Goal: Find specific page/section

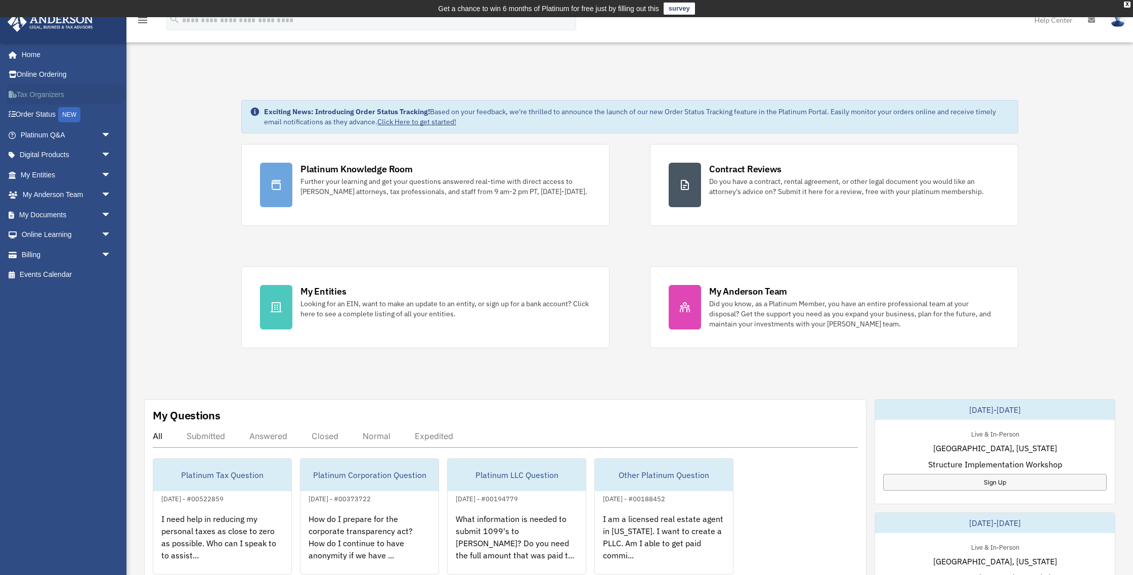
click at [42, 96] on link "Tax Organizers" at bounding box center [66, 94] width 119 height 20
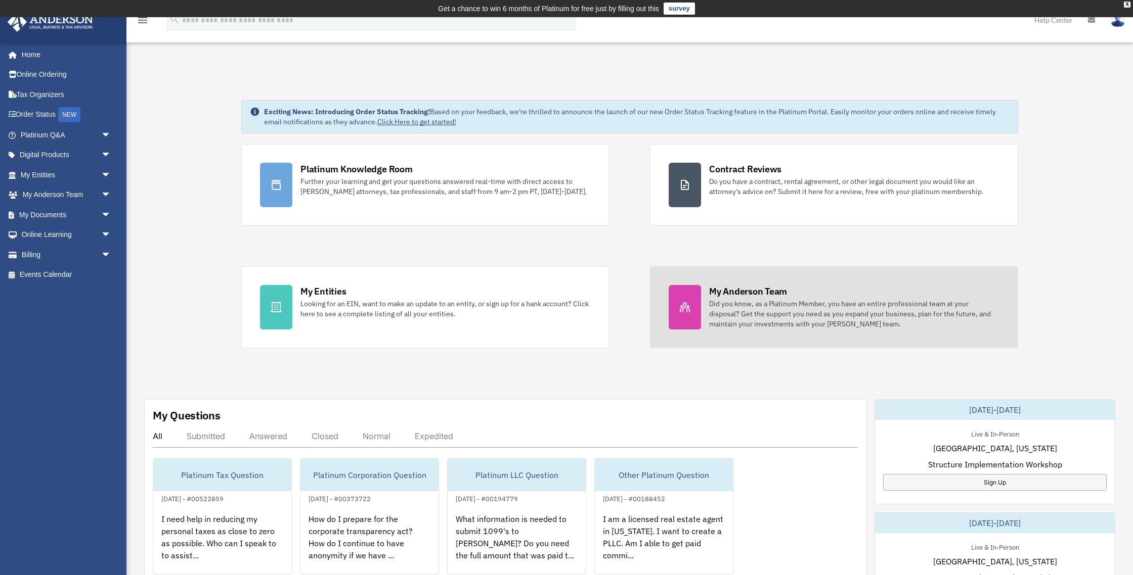
click at [737, 319] on div "Did you know, as a Platinum Member, you have an entire professional team at you…" at bounding box center [854, 314] width 290 height 30
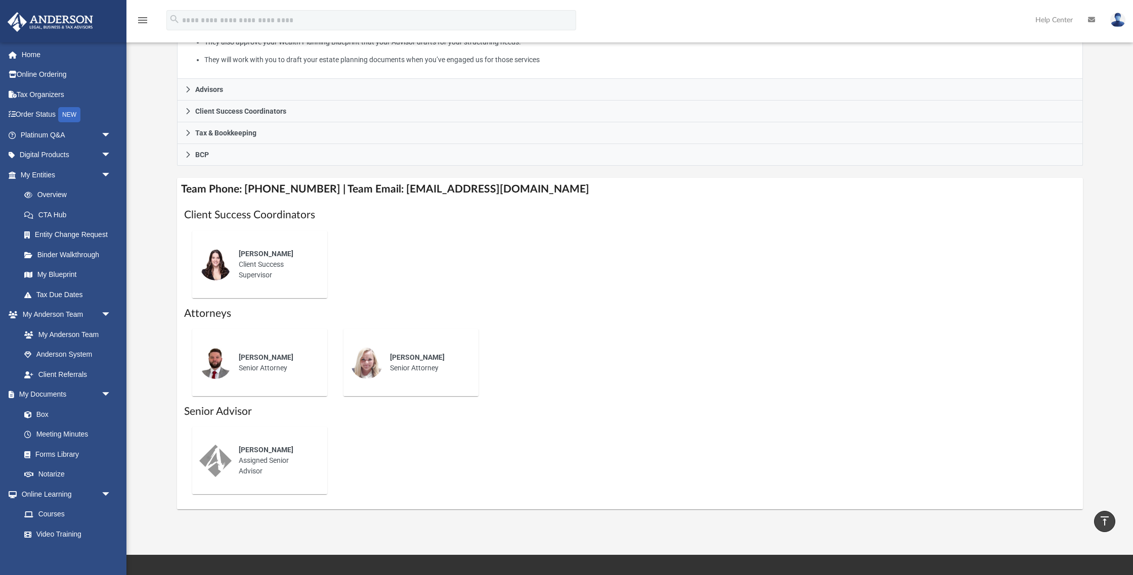
scroll to position [265, 0]
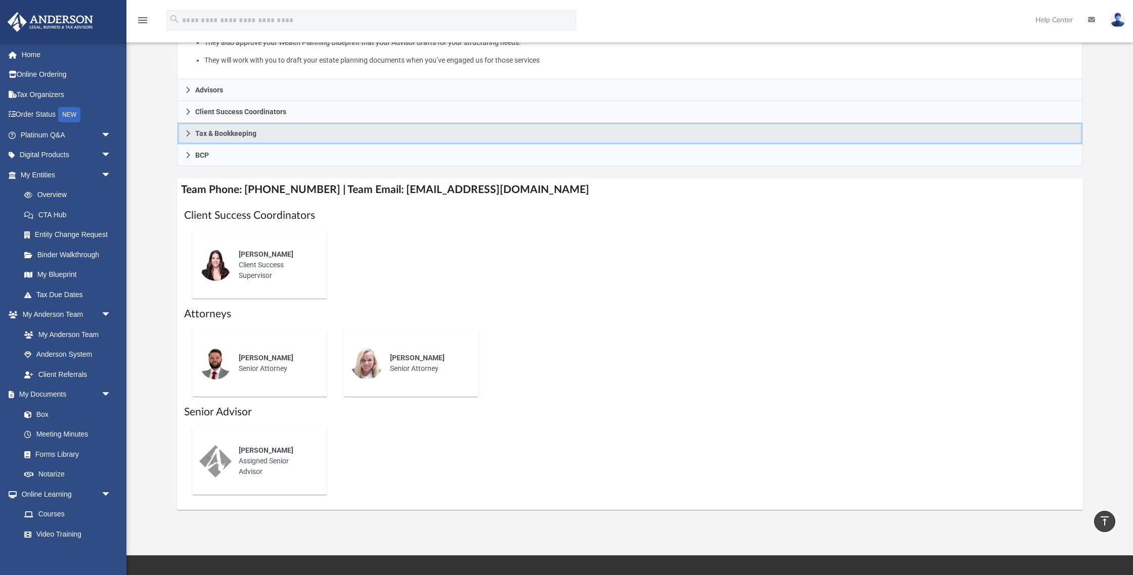
click at [186, 130] on icon at bounding box center [188, 133] width 7 height 7
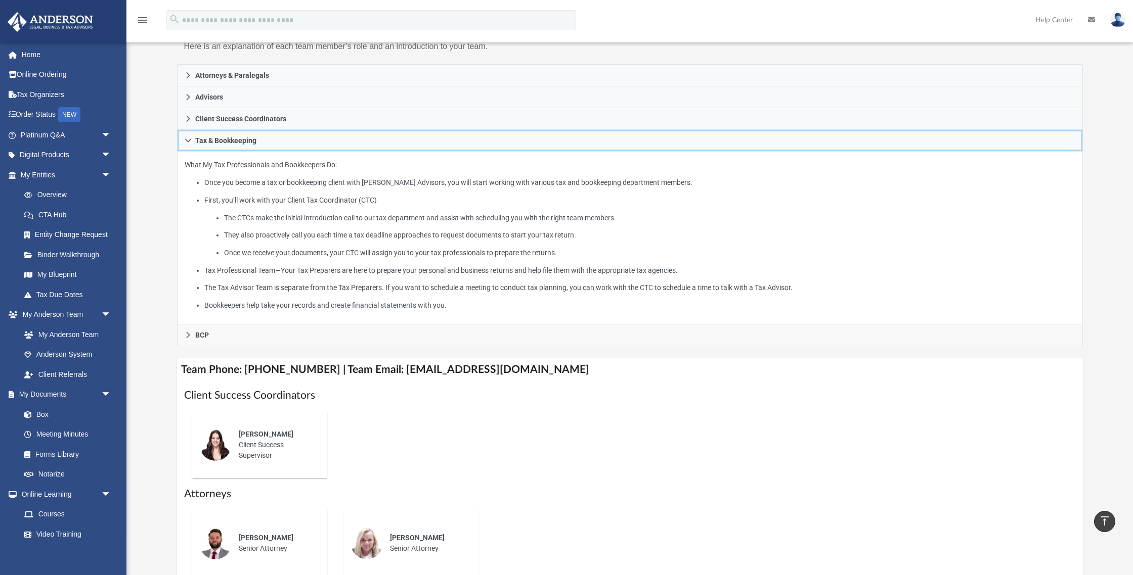
scroll to position [152, 0]
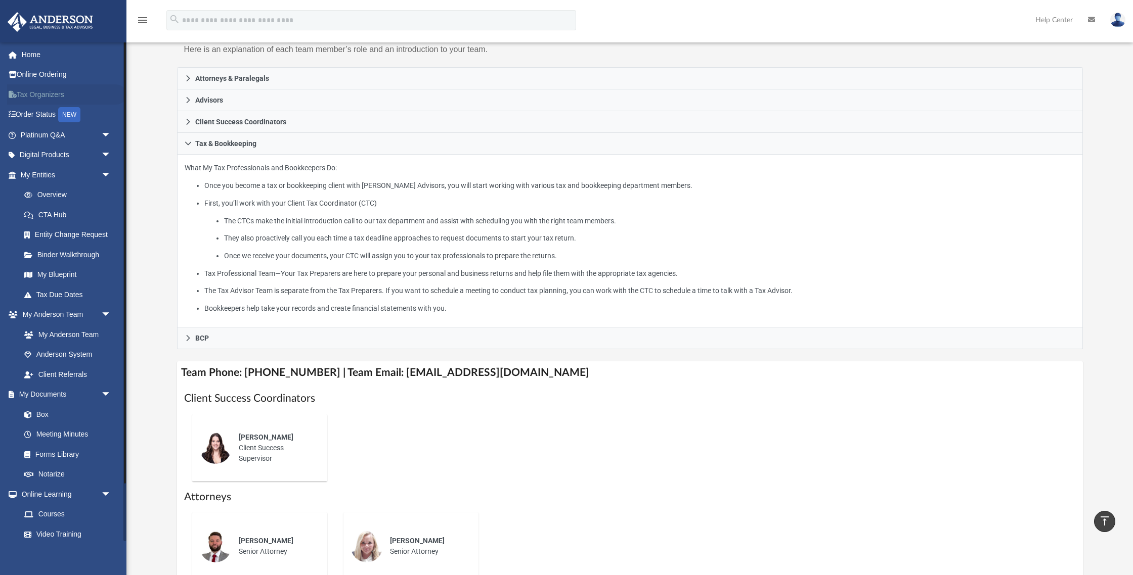
click at [36, 94] on link "Tax Organizers" at bounding box center [66, 94] width 119 height 20
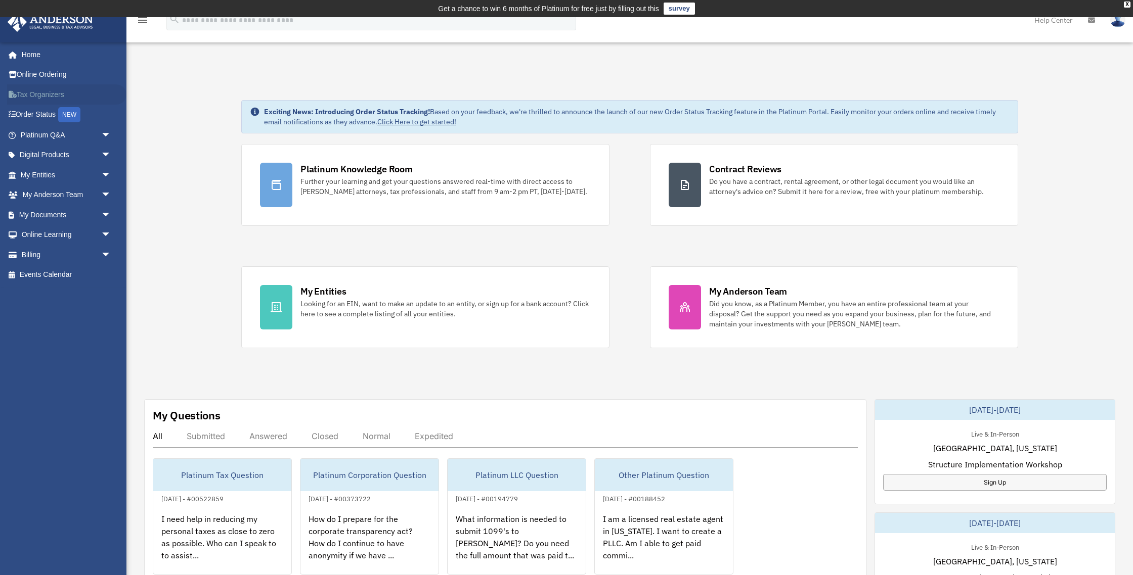
click at [52, 93] on link "Tax Organizers" at bounding box center [66, 94] width 119 height 20
click at [44, 91] on link "Tax Organizers" at bounding box center [66, 94] width 119 height 20
